Goal: Information Seeking & Learning: Learn about a topic

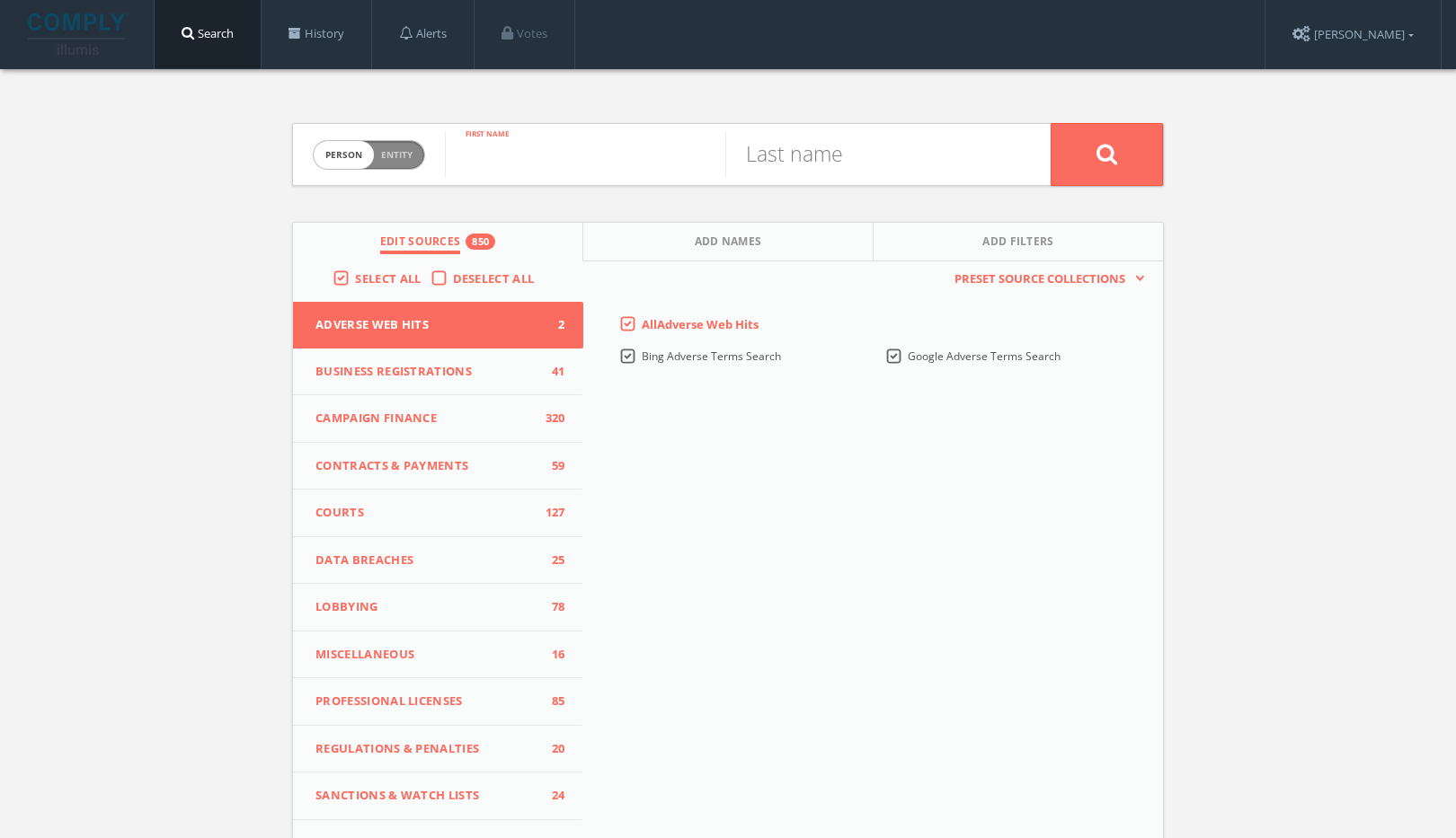
click at [537, 160] on input "text" at bounding box center [585, 155] width 280 height 47
type input "[PERSON_NAME]"
click at [1107, 165] on icon at bounding box center [1107, 154] width 22 height 23
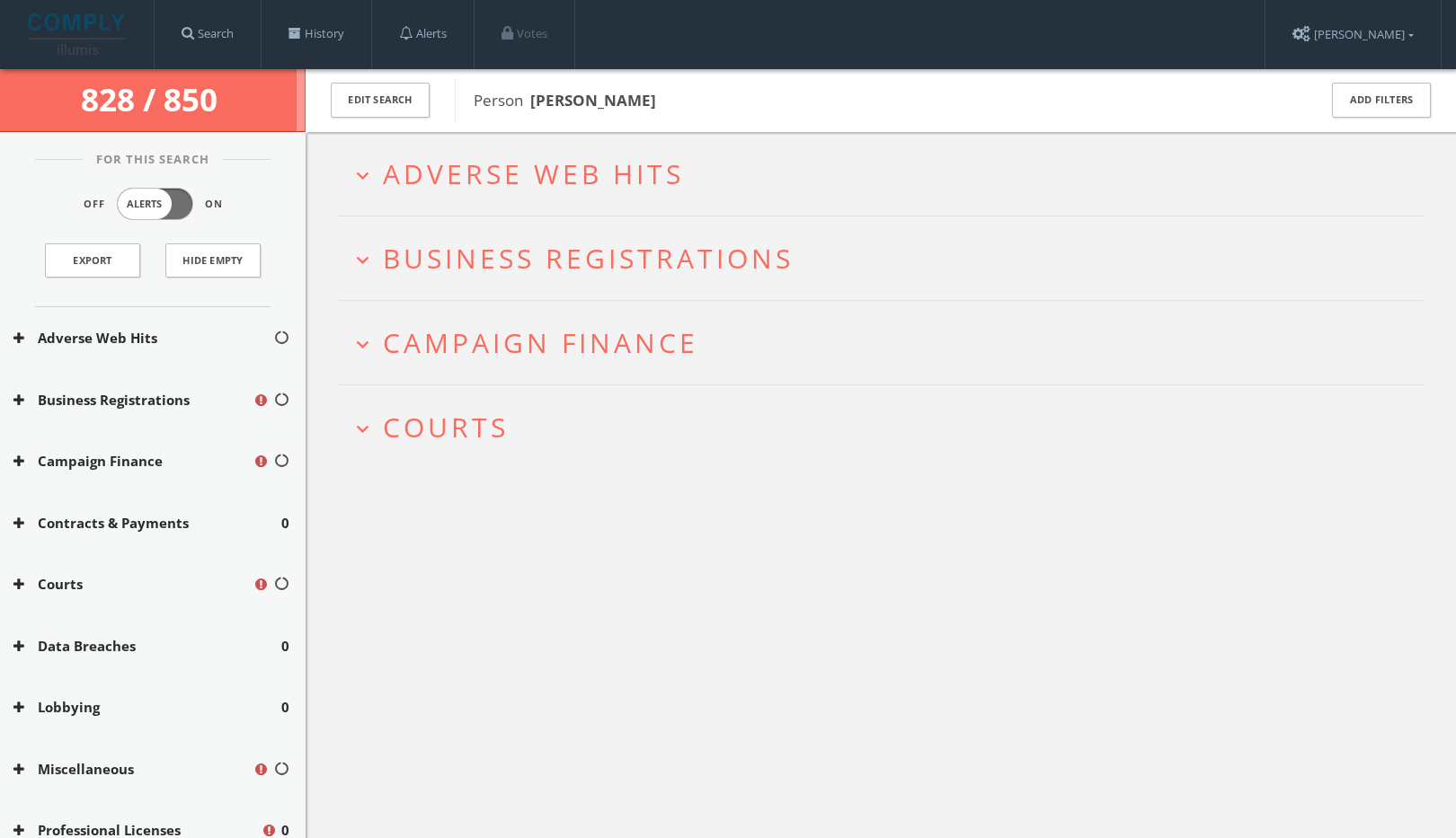
click at [595, 350] on span "Campaign Finance" at bounding box center [540, 343] width 316 height 37
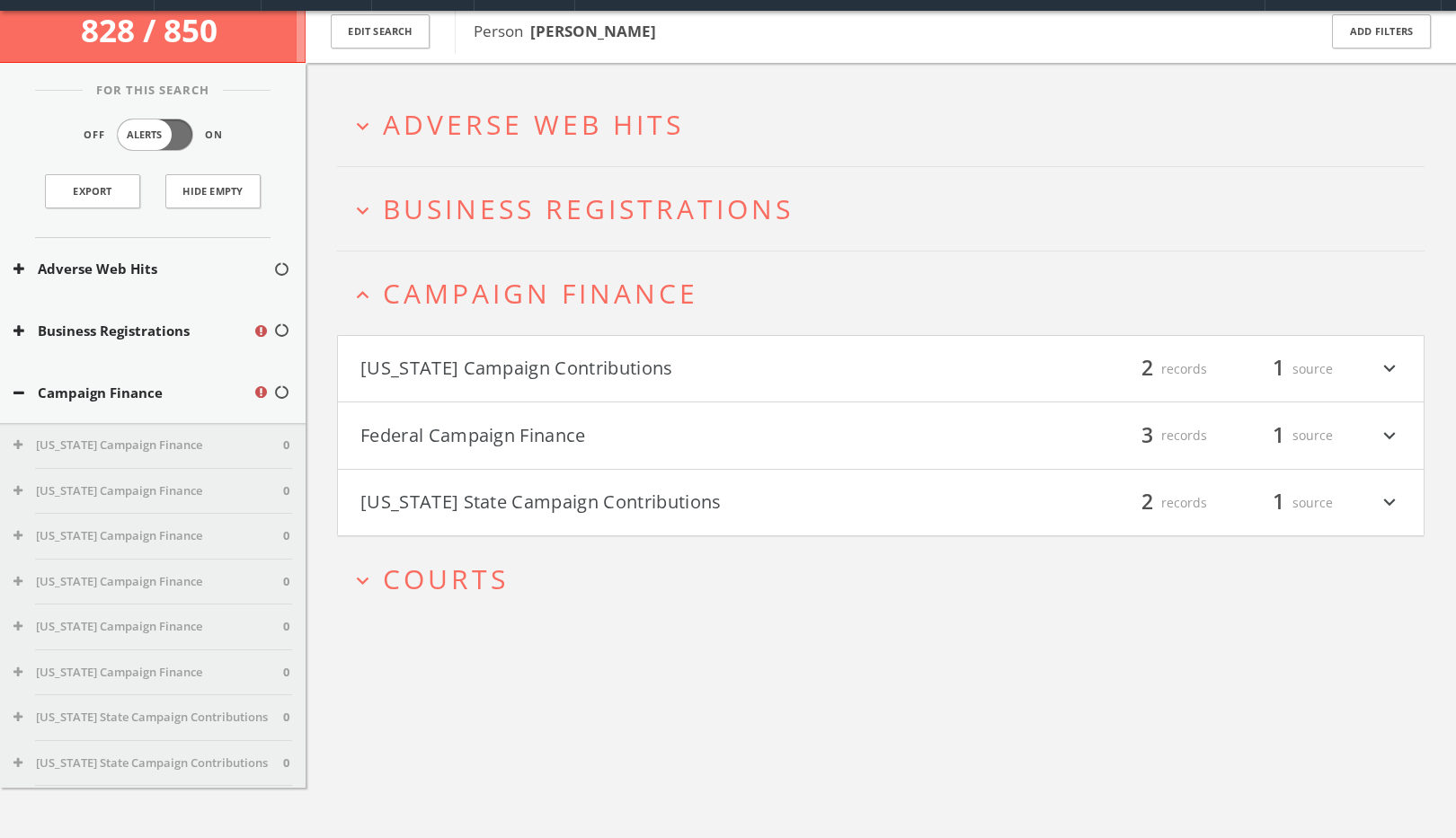
scroll to position [104, 0]
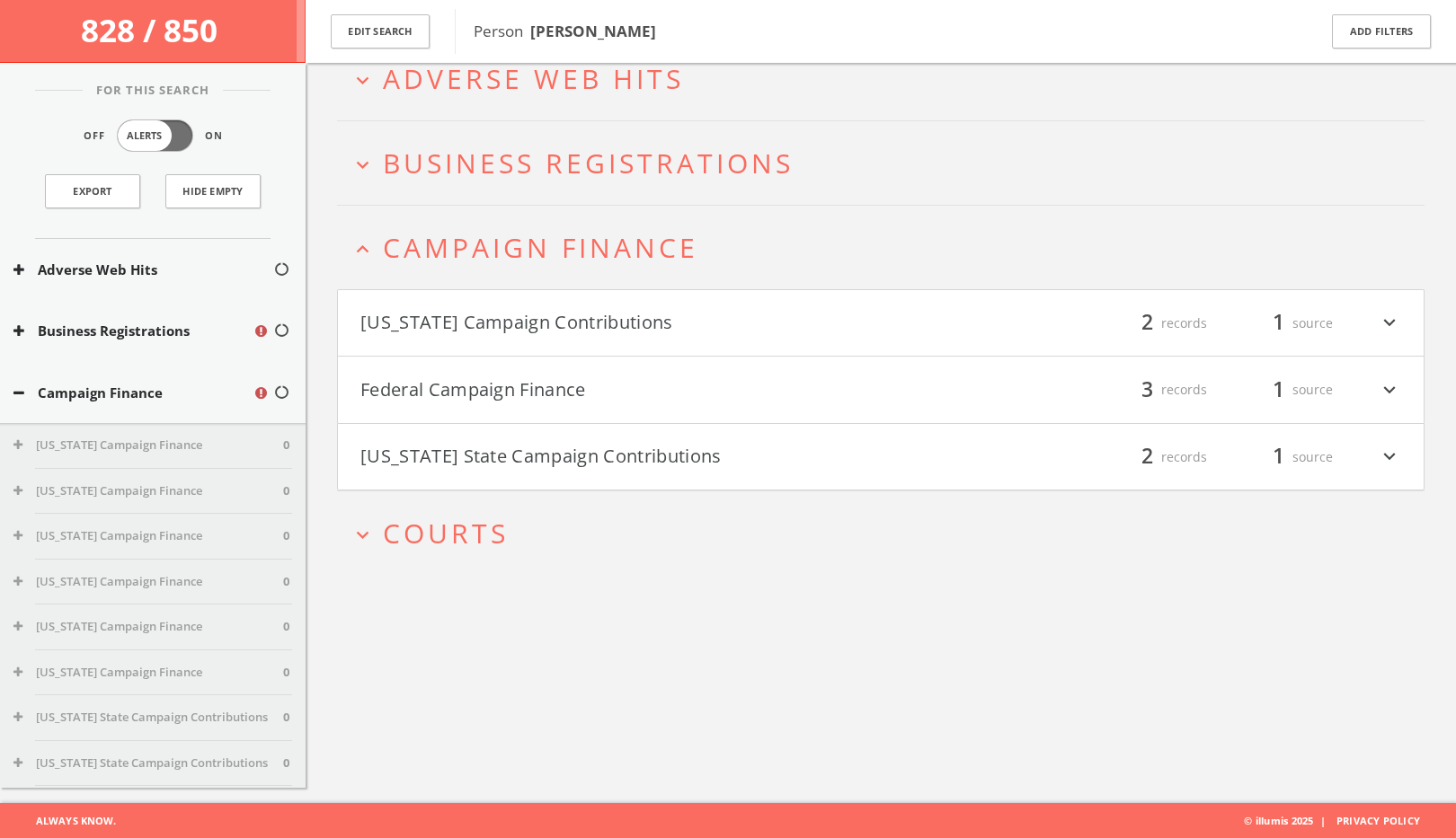
click at [577, 455] on button "[US_STATE] State Campaign Contributions" at bounding box center [621, 457] width 521 height 30
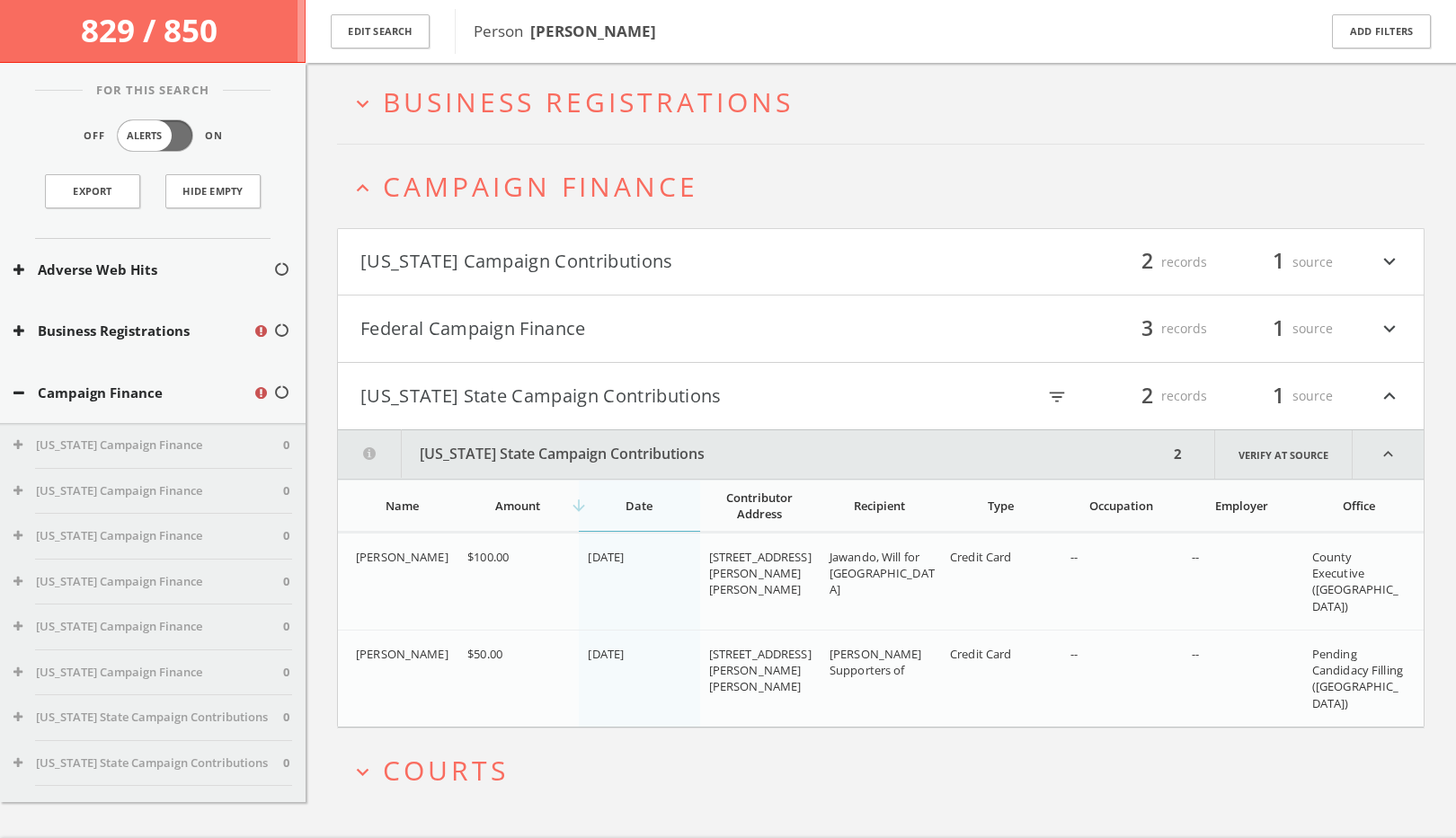
scroll to position [201, 0]
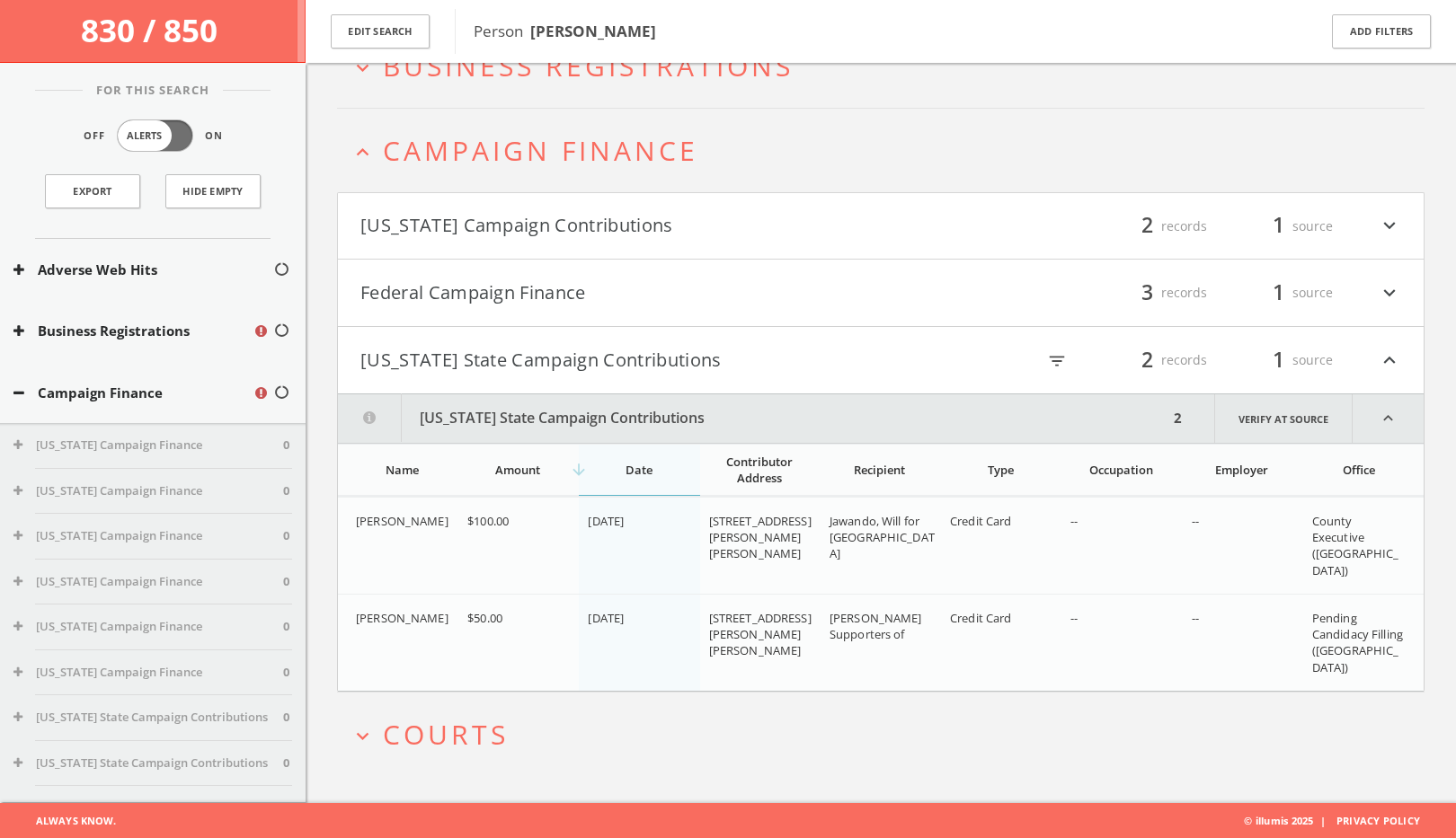
click at [559, 376] on h4 "[US_STATE] State Campaign Contributions filter_list 2 records 1 source expand_l…" at bounding box center [880, 361] width 1085 height 67
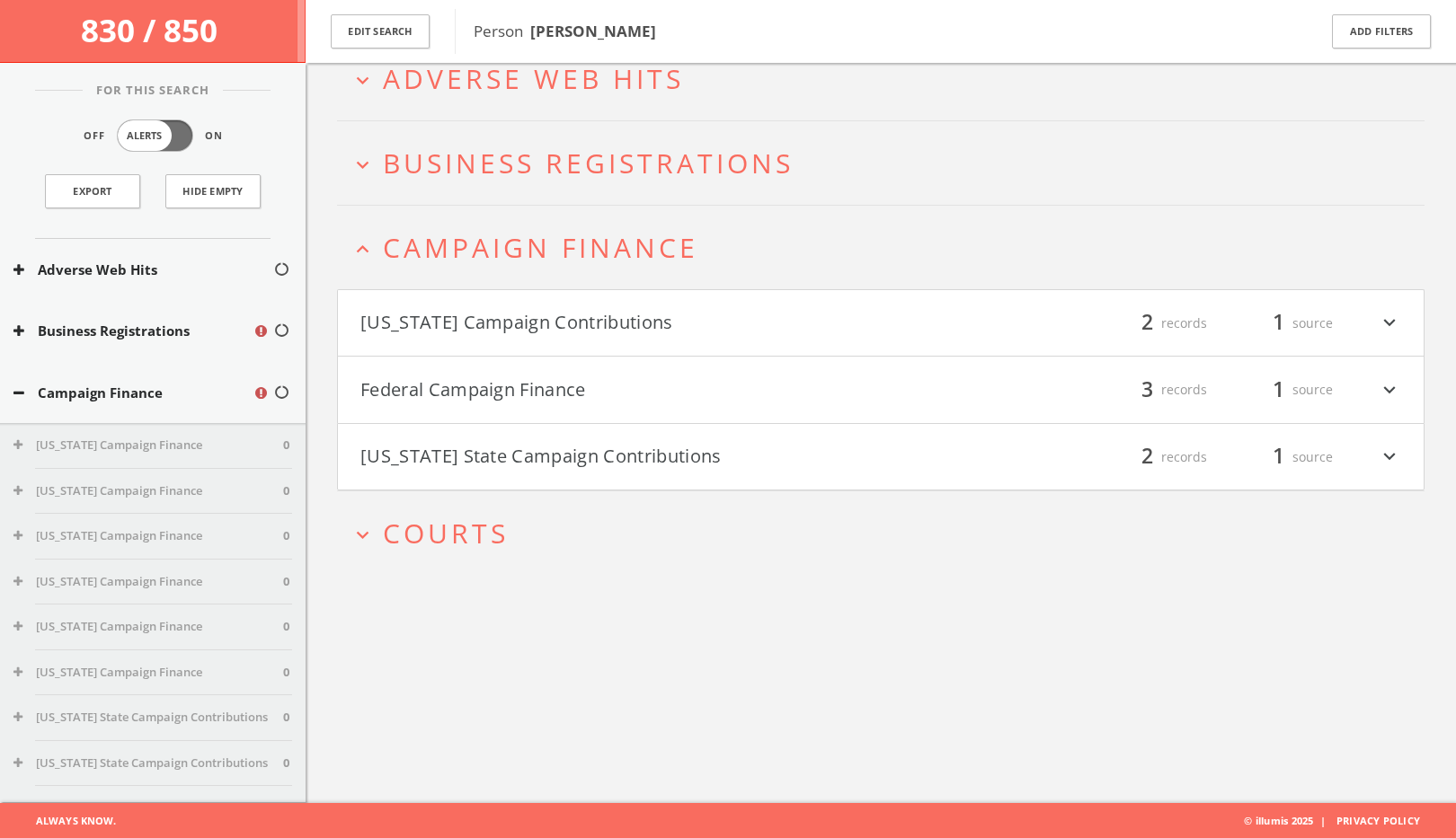
click at [540, 328] on button "[US_STATE] Campaign Contributions" at bounding box center [621, 322] width 521 height 30
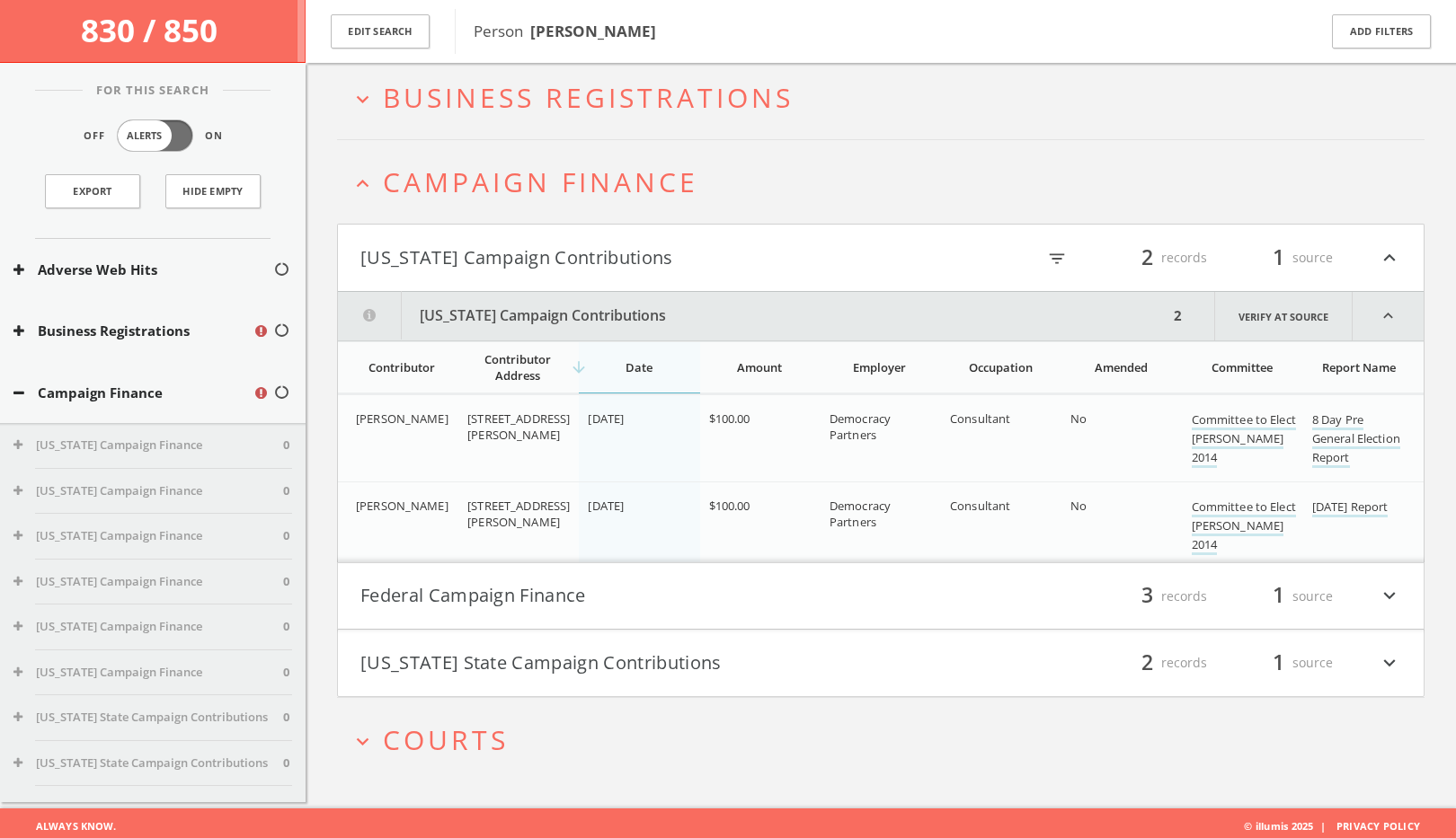
scroll to position [175, 0]
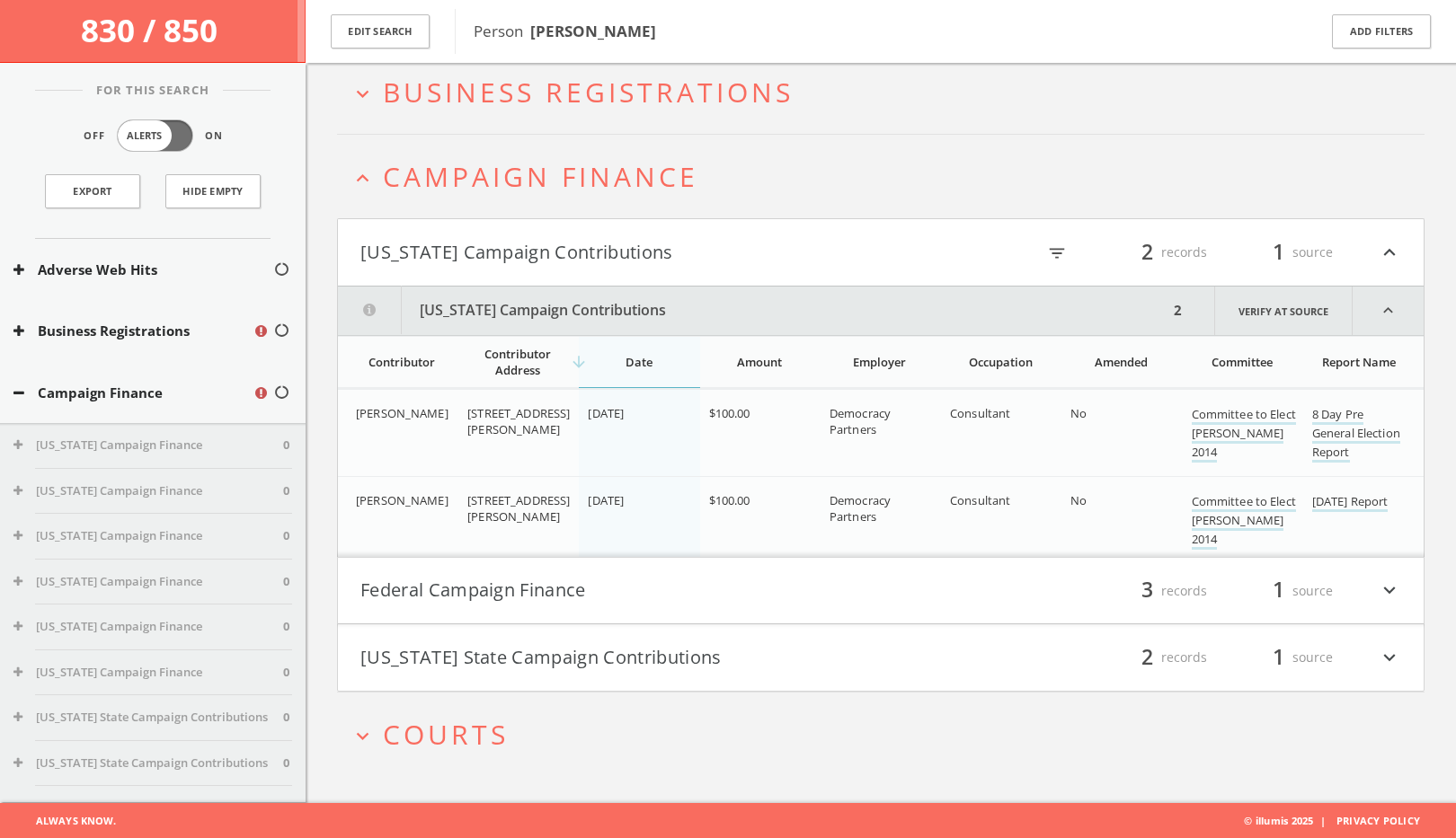
click at [523, 252] on button "[US_STATE] Campaign Contributions" at bounding box center [621, 252] width 521 height 30
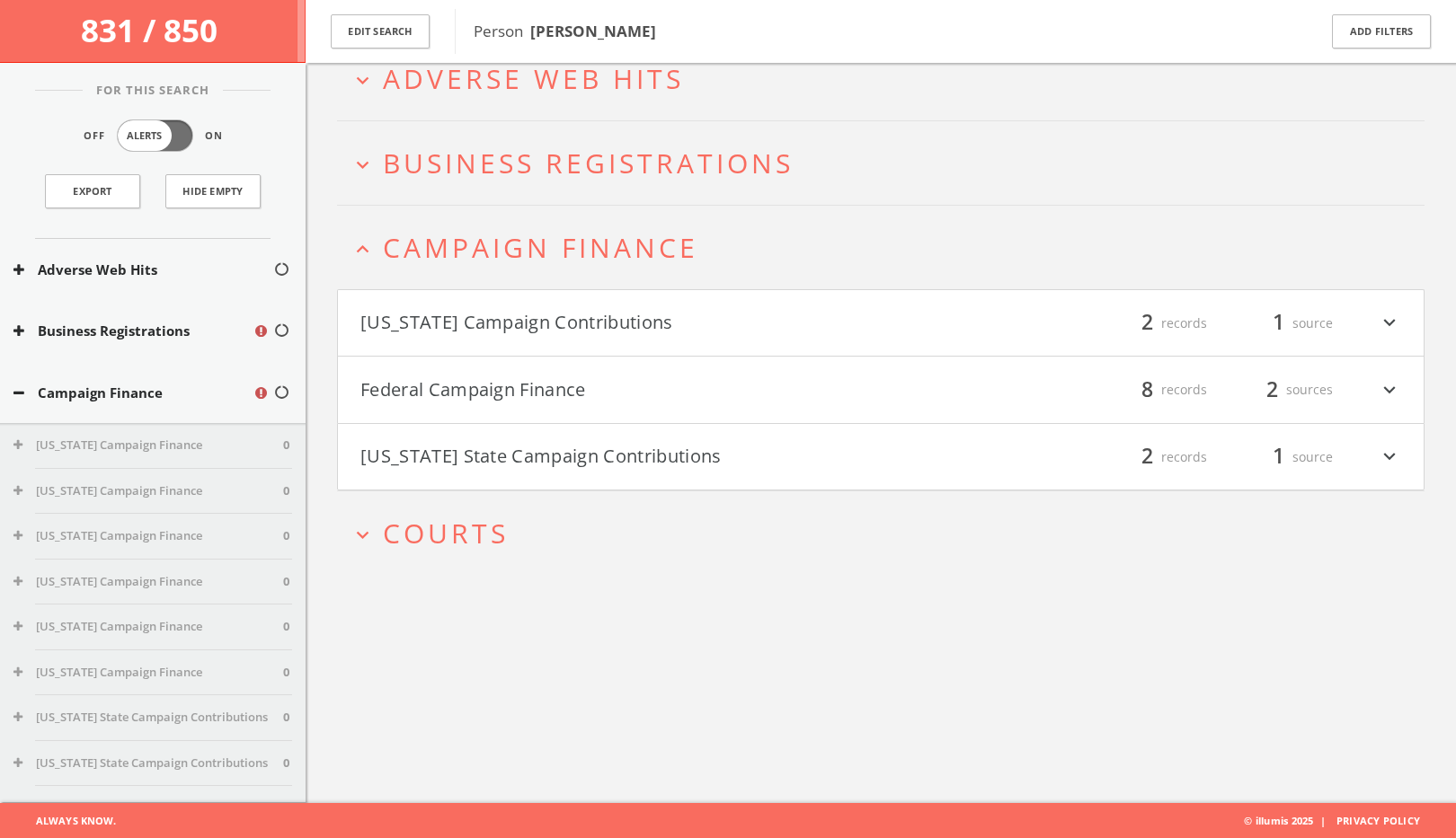
click at [517, 392] on button "Federal Campaign Finance" at bounding box center [621, 389] width 521 height 30
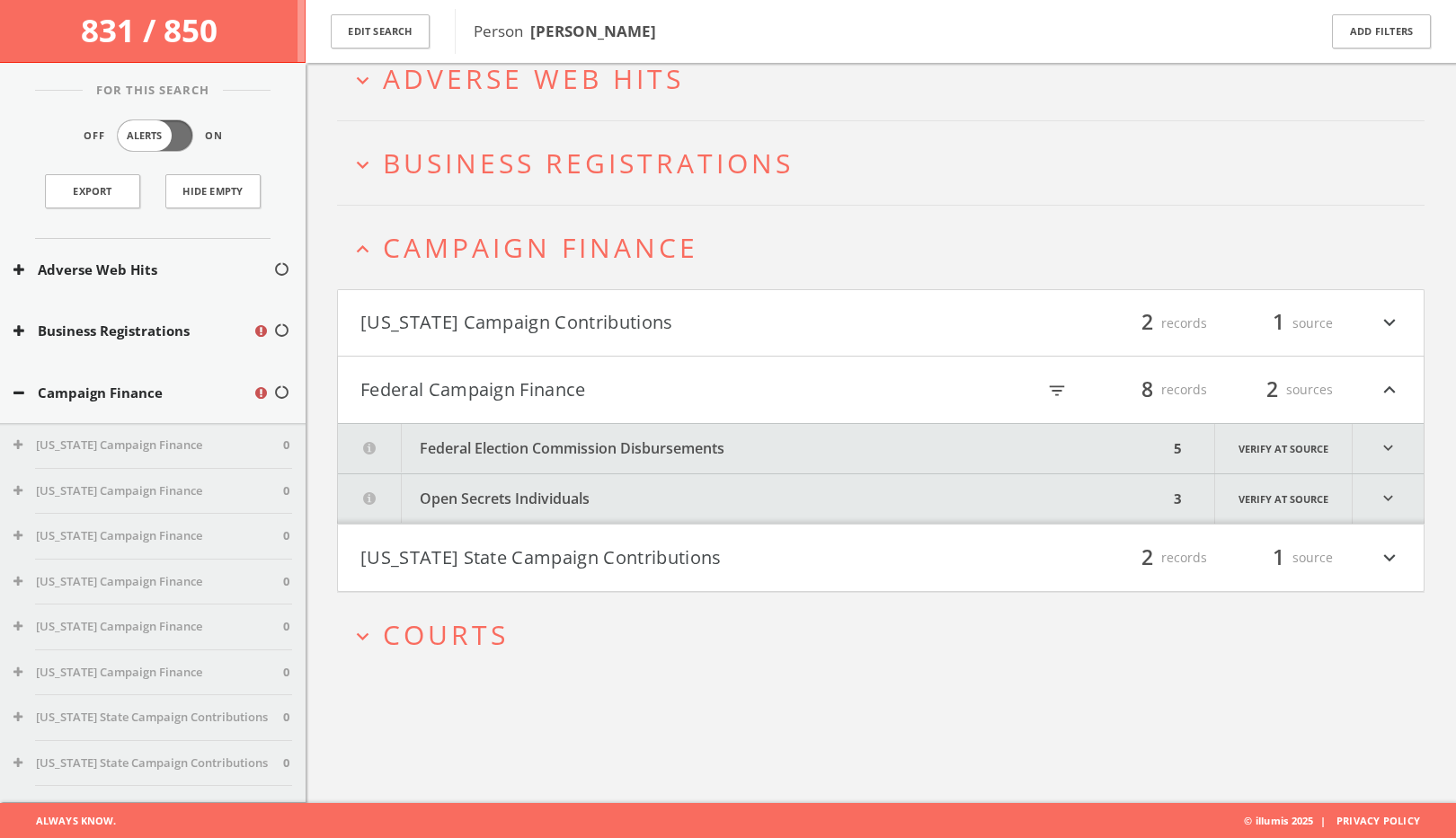
click at [526, 453] on button "Federal Election Commission Disbursements" at bounding box center [753, 449] width 830 height 49
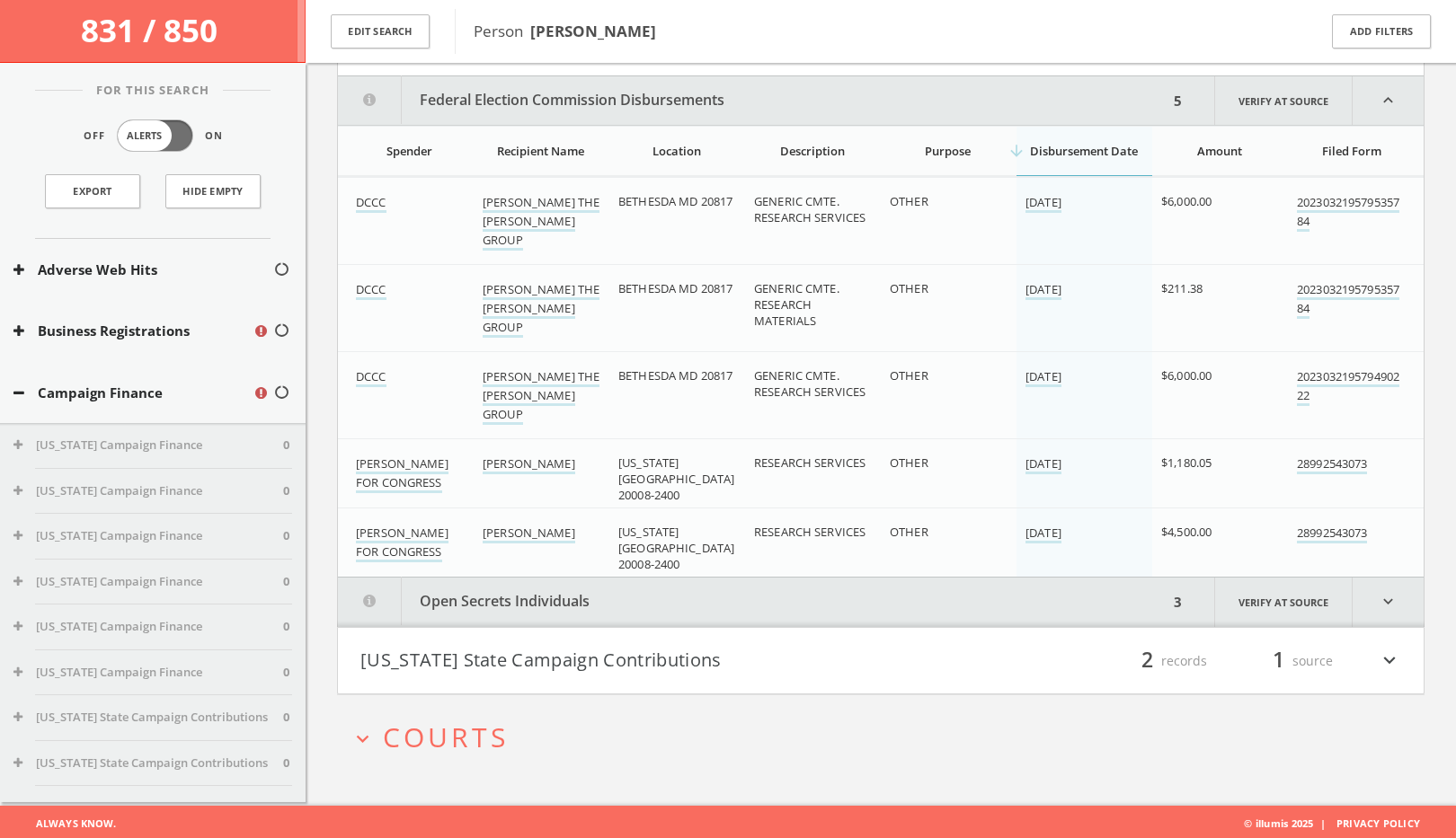
scroll to position [456, 0]
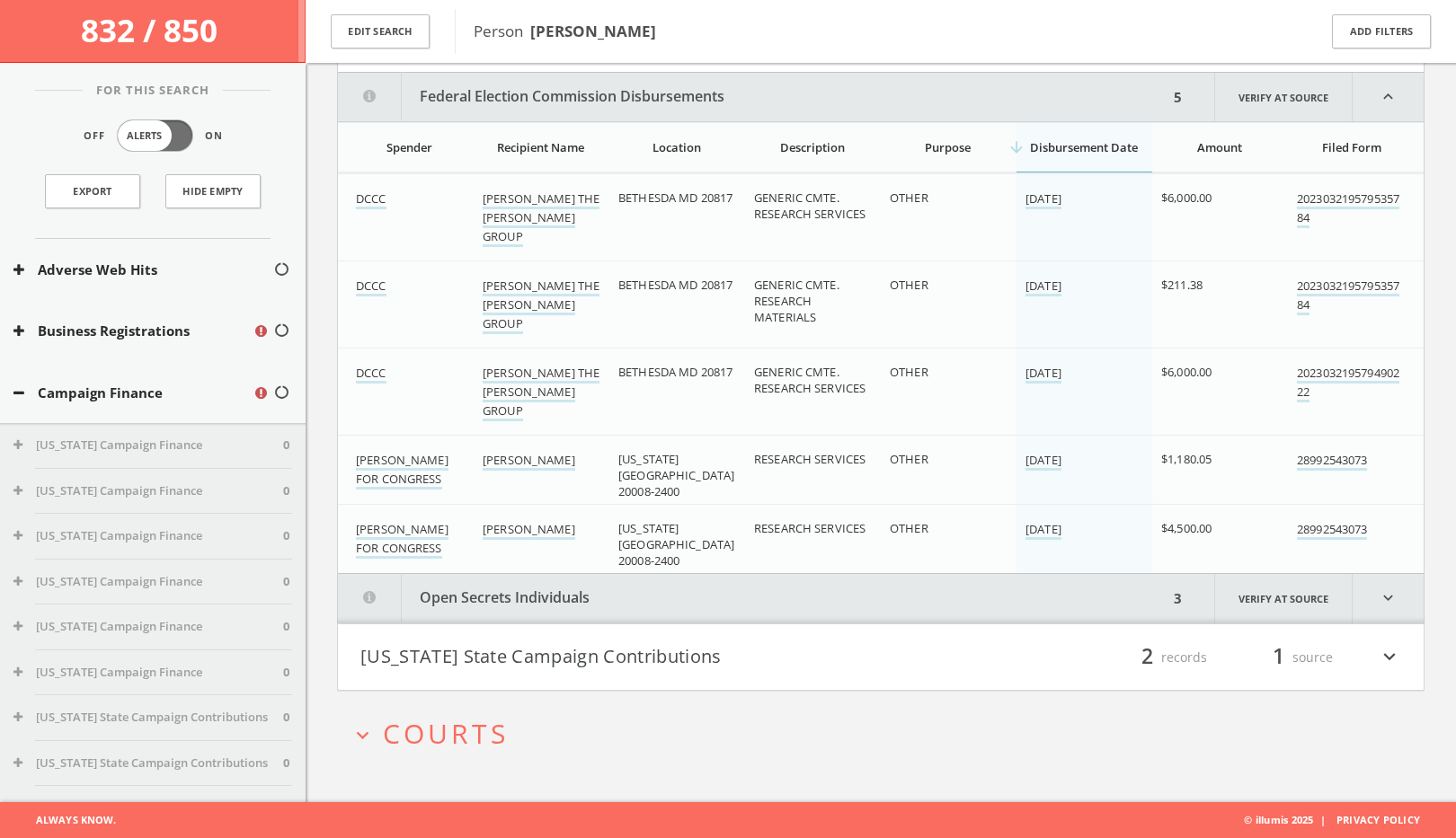
click at [492, 103] on button "Federal Election Commission Disbursements" at bounding box center [753, 96] width 830 height 48
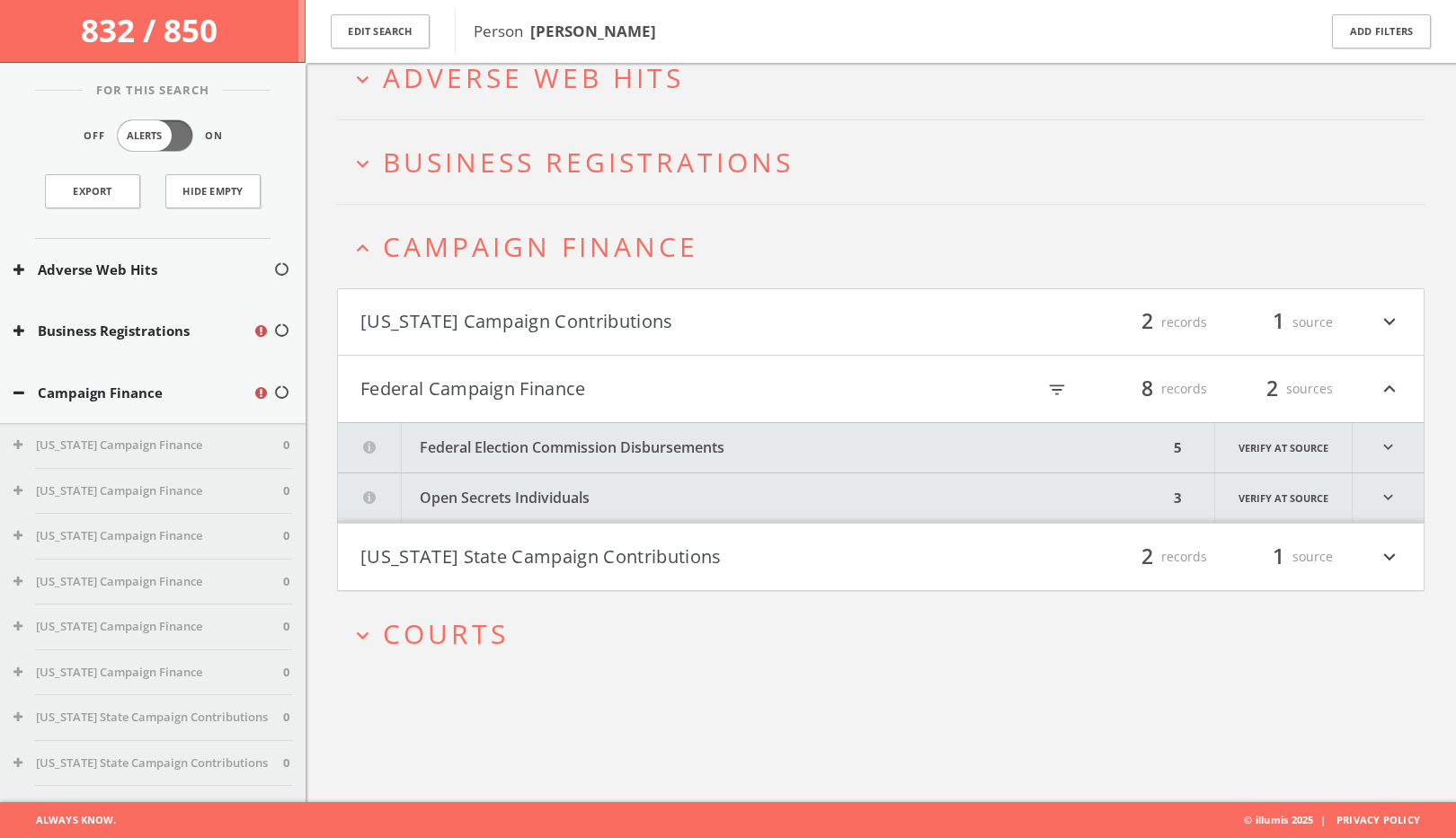
scroll to position [104, 0]
click at [470, 632] on span "Courts" at bounding box center [445, 635] width 126 height 37
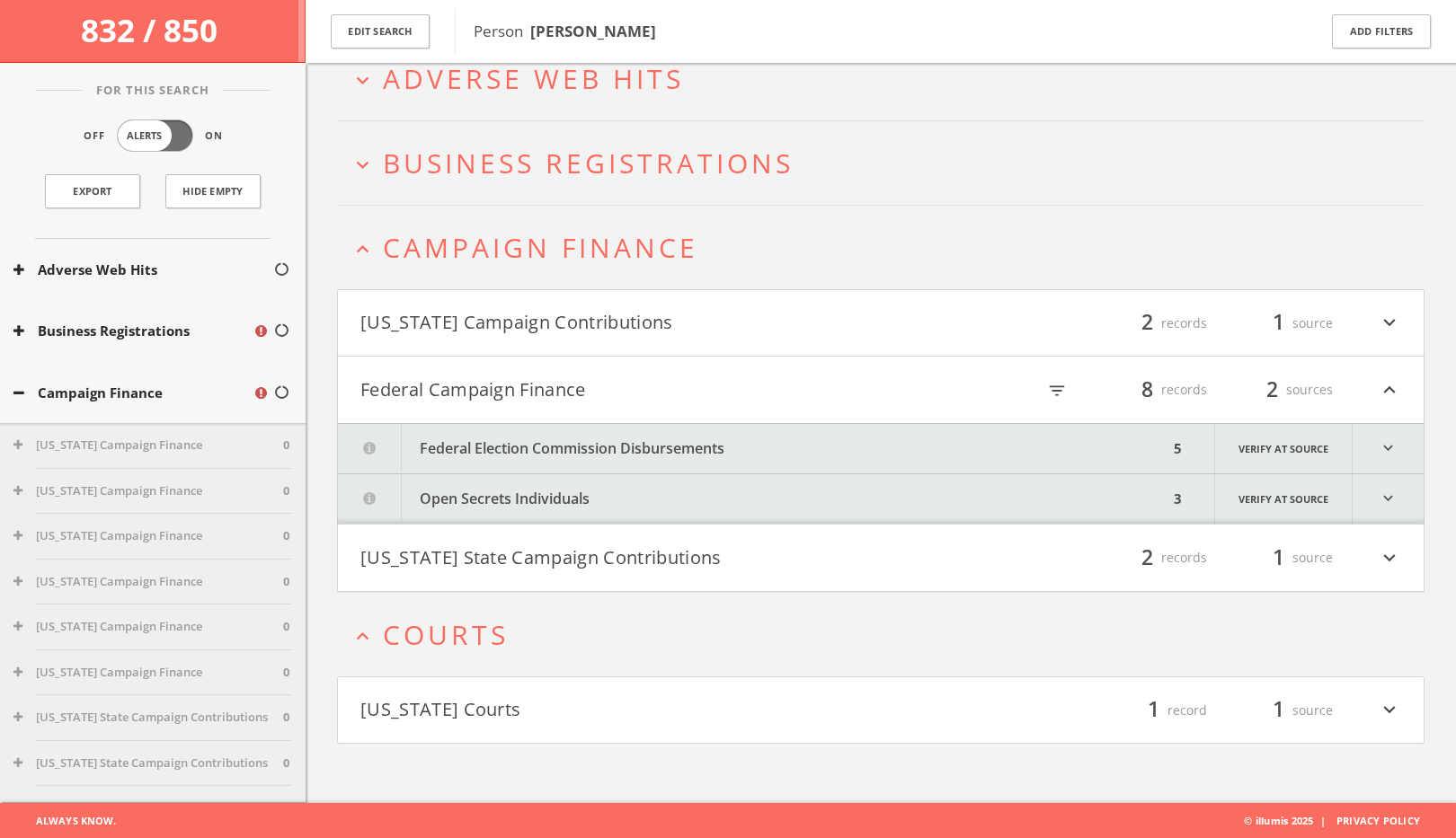
click at [465, 703] on button "[US_STATE] Courts" at bounding box center [621, 710] width 521 height 30
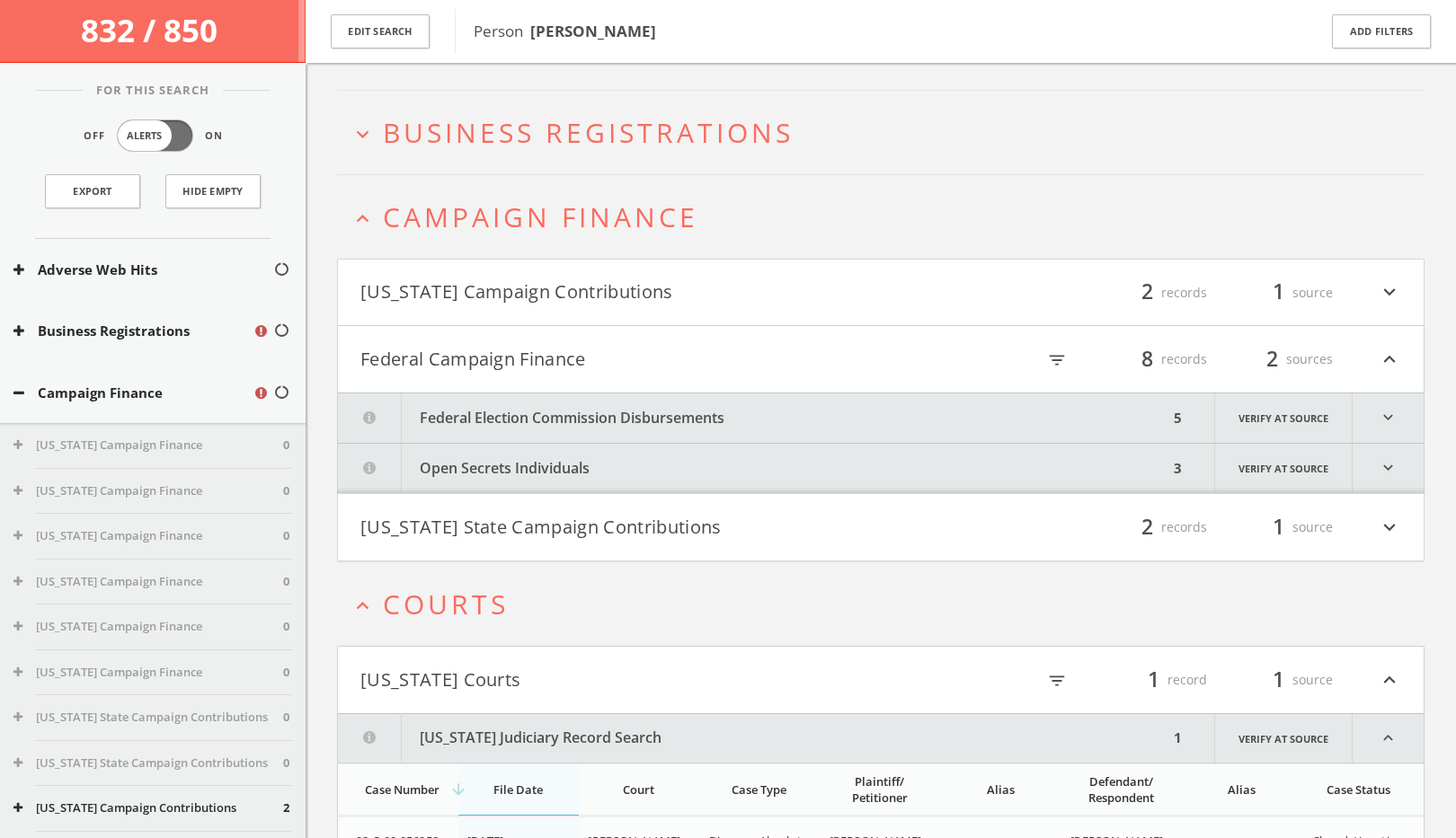
scroll to position [240, 0]
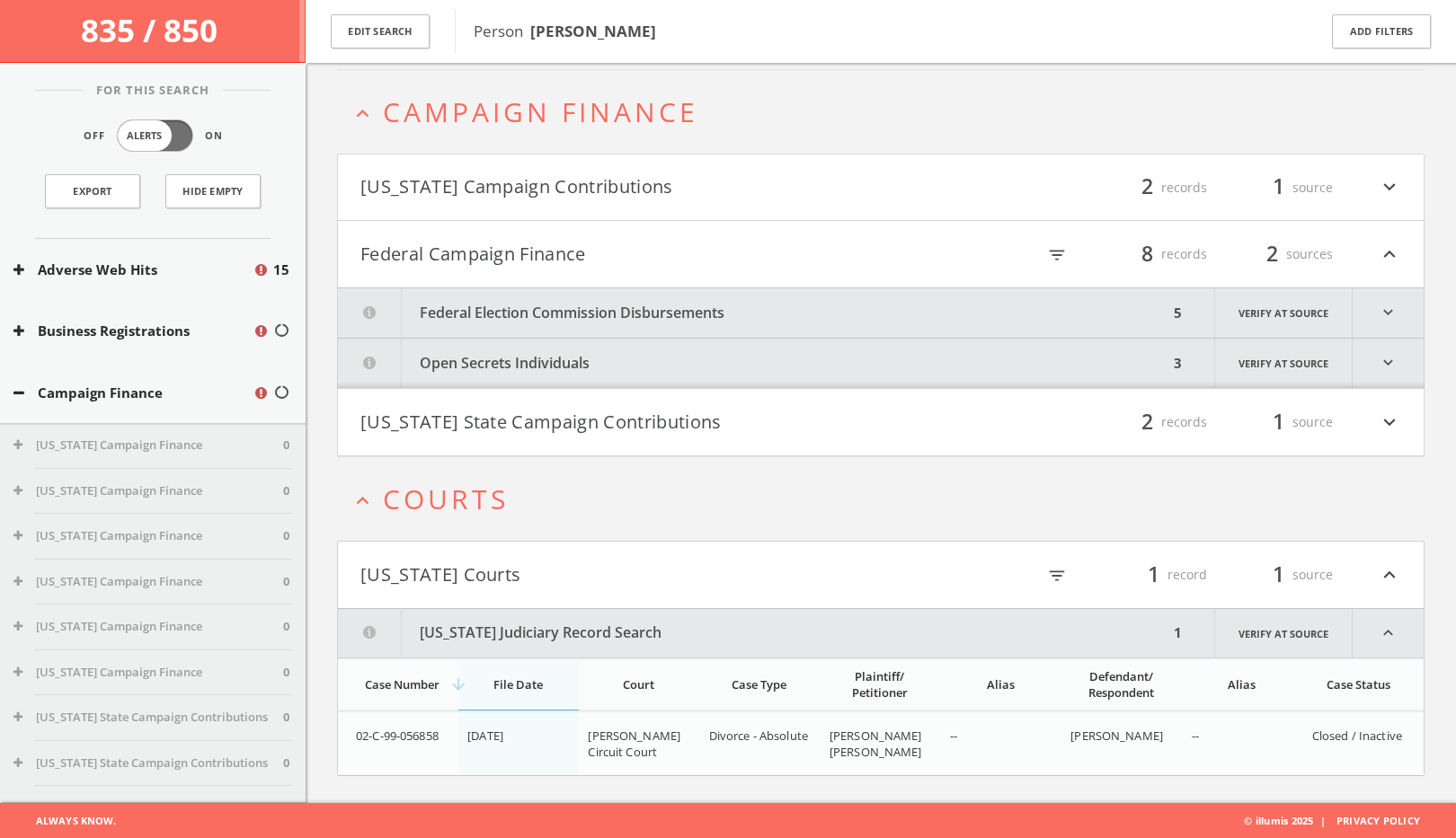
click at [648, 588] on button "[US_STATE] Courts" at bounding box center [621, 574] width 521 height 30
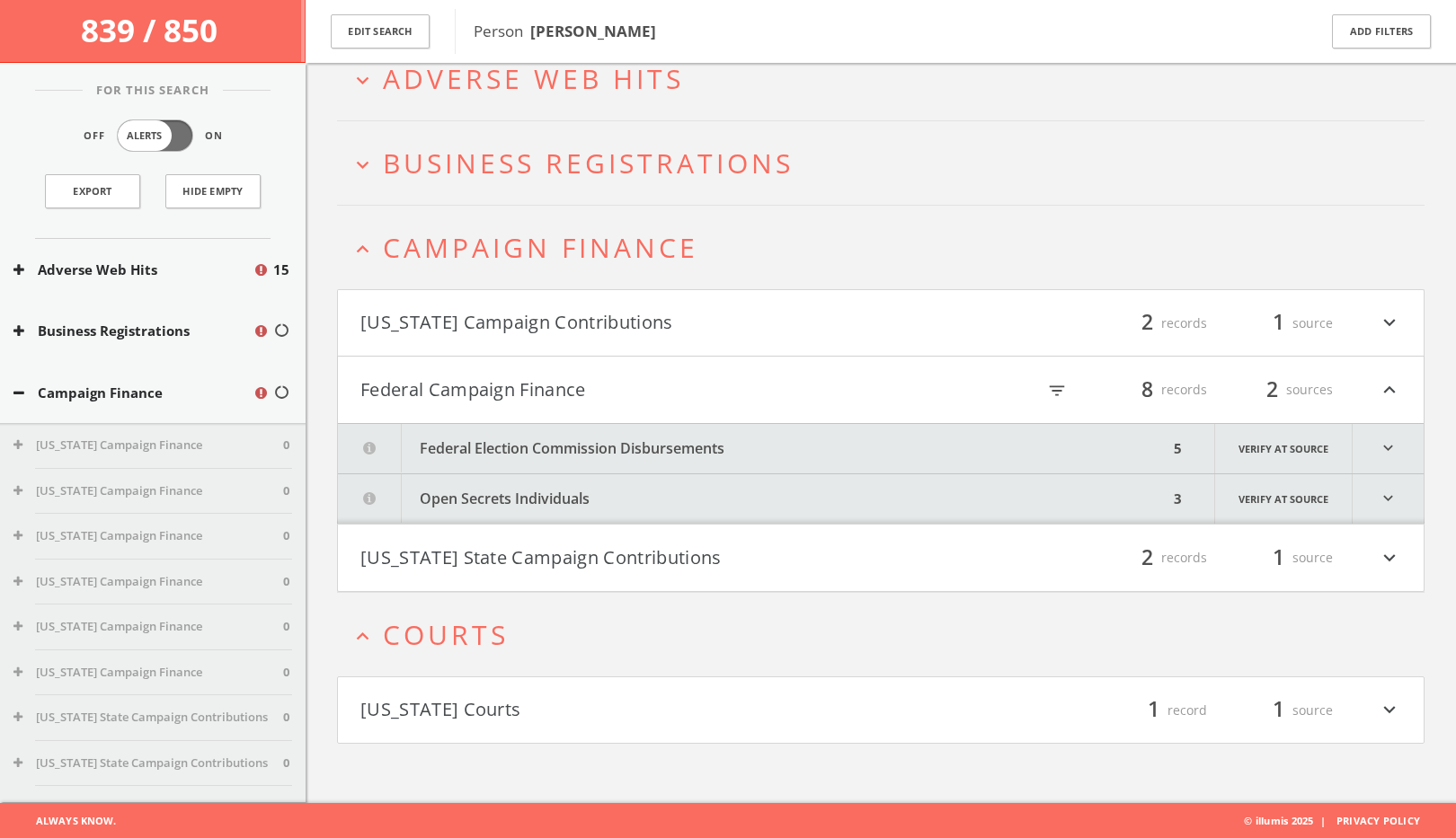
click at [557, 248] on span "Campaign Finance" at bounding box center [540, 248] width 316 height 37
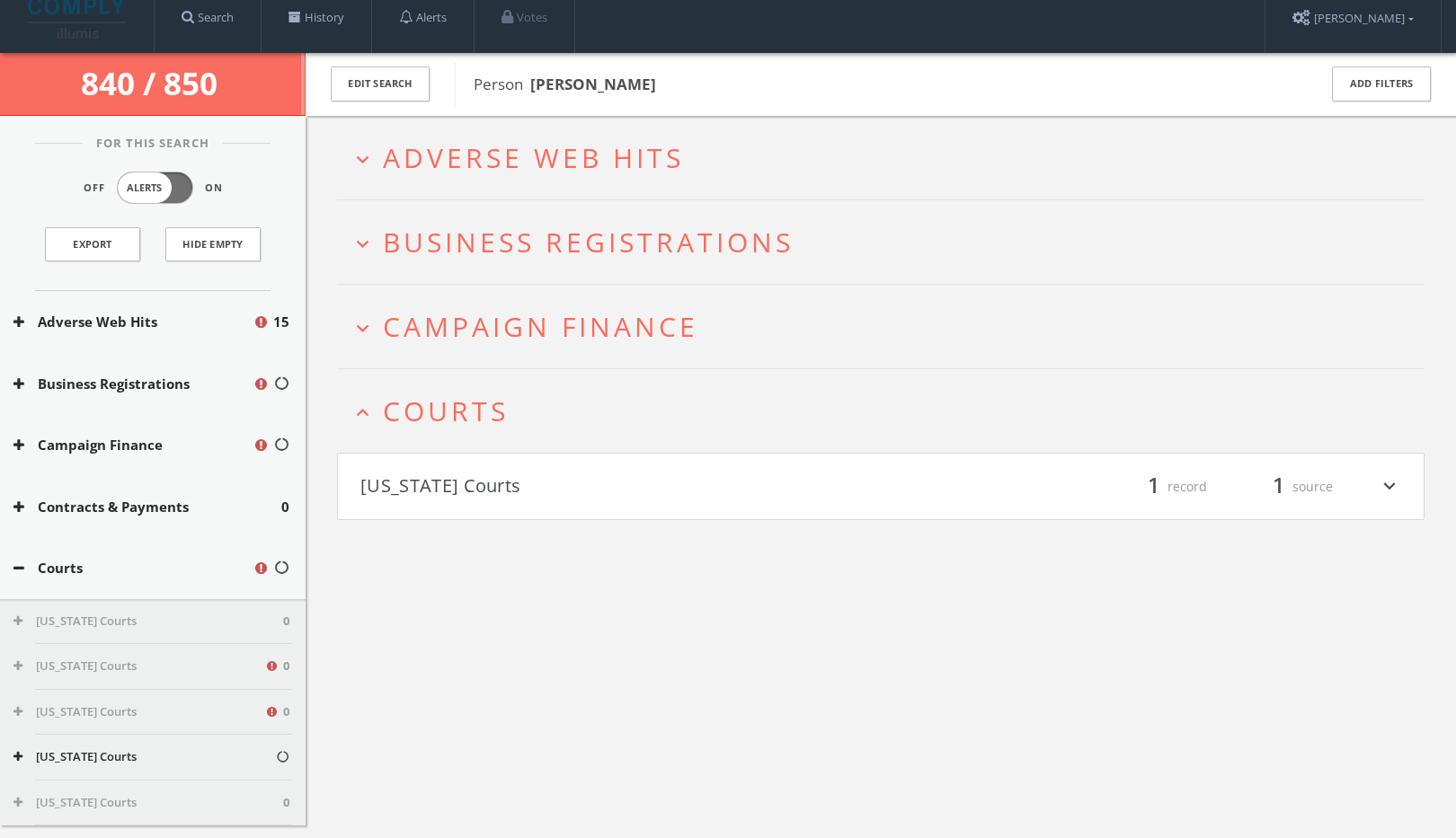
scroll to position [0, 0]
